Goal: Task Accomplishment & Management: Manage account settings

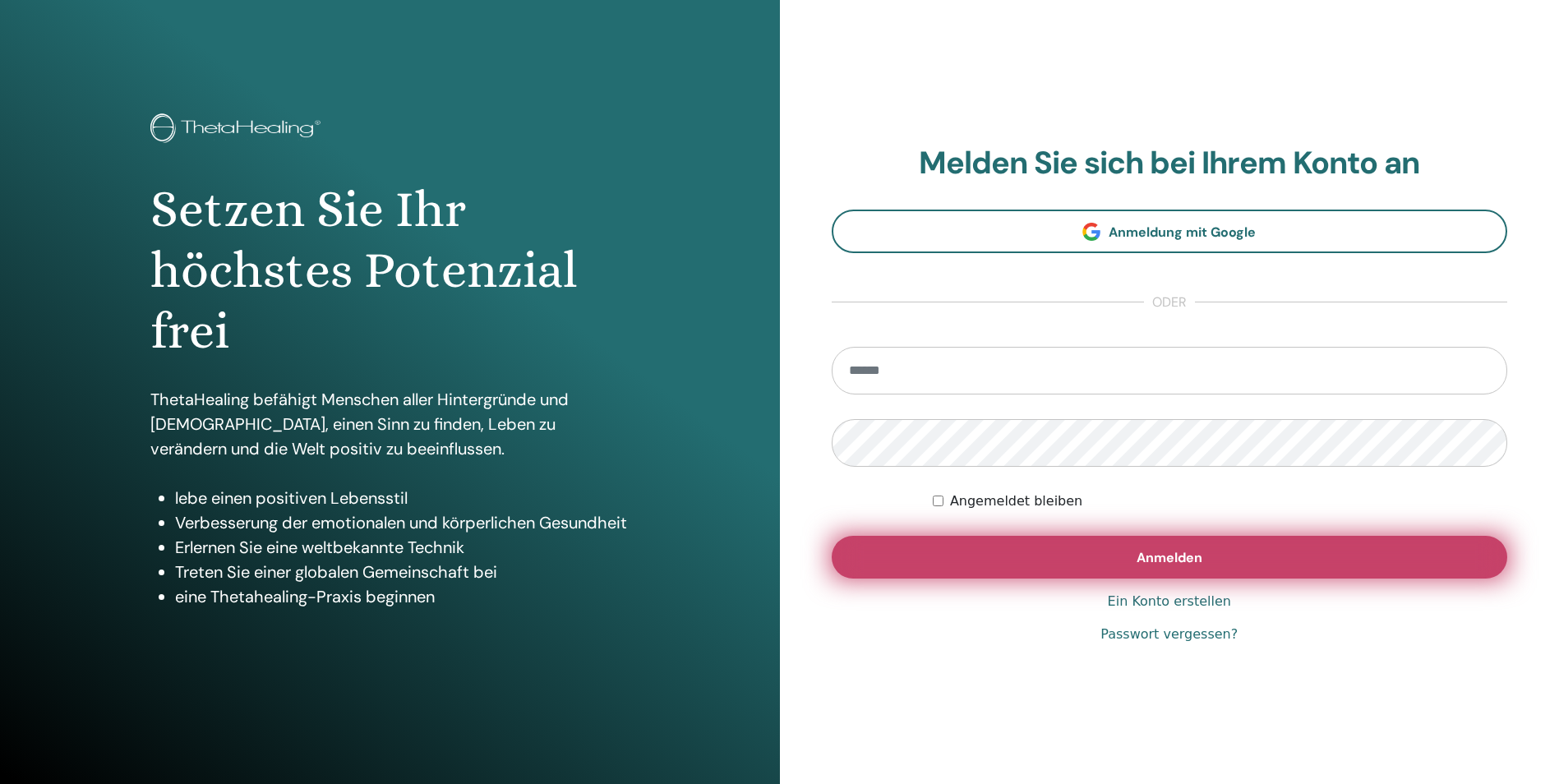
type input "**********"
click at [1101, 565] on button "Anmelden" at bounding box center [1170, 557] width 677 height 43
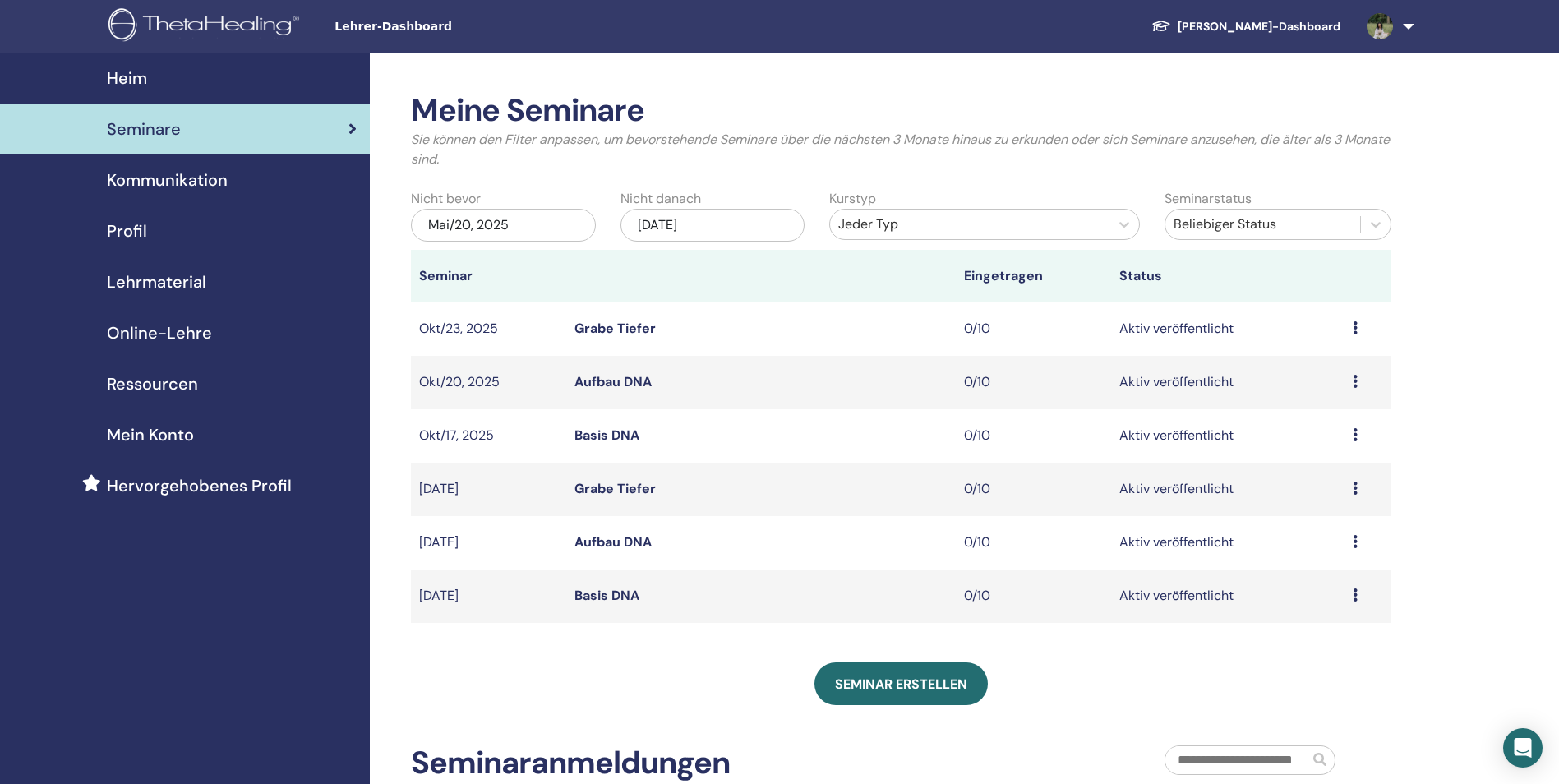
click at [216, 240] on div "Profil" at bounding box center [185, 230] width 343 height 24
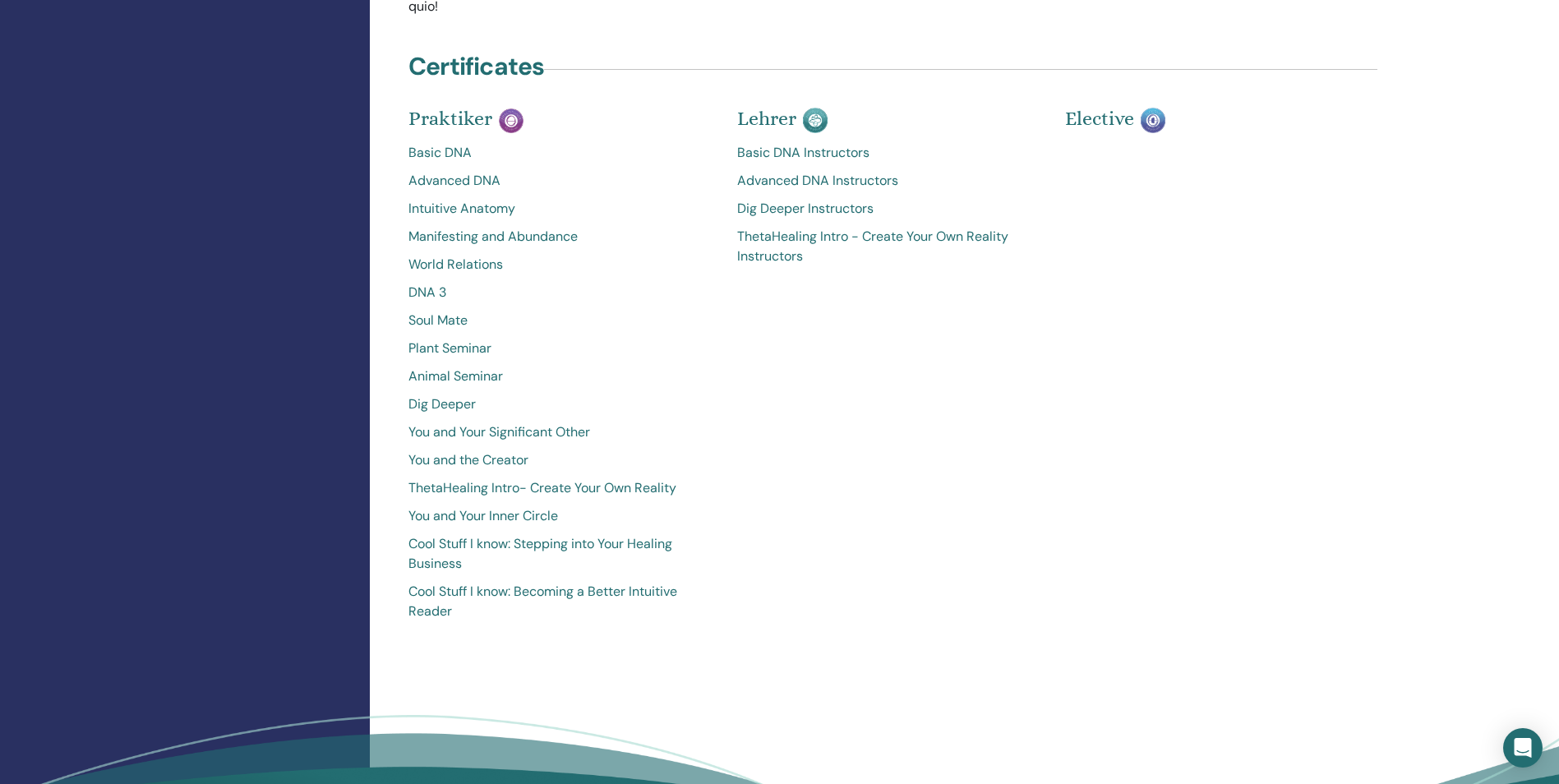
scroll to position [2712, 0]
